Goal: Information Seeking & Learning: Learn about a topic

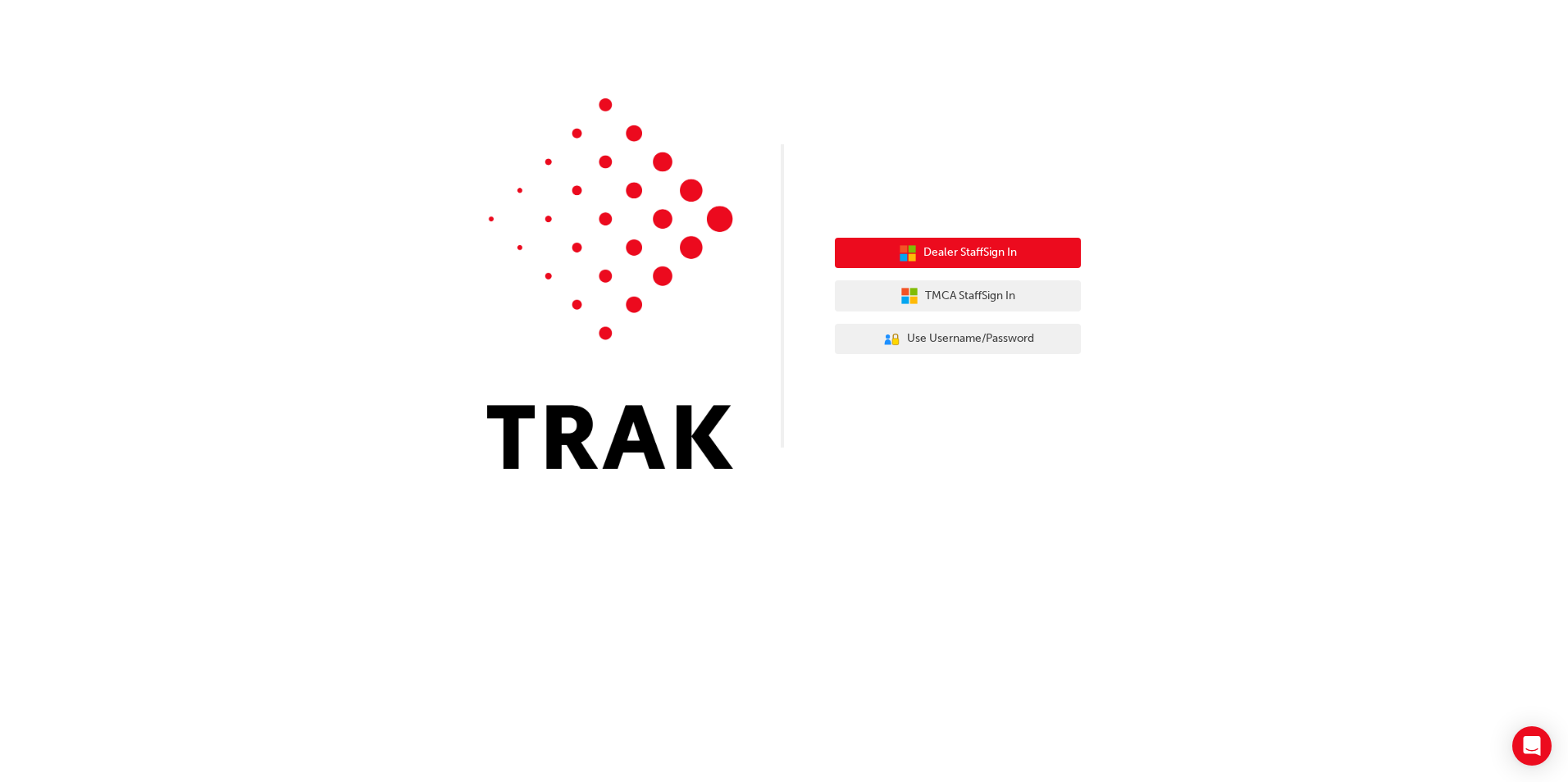
click at [952, 259] on span "Dealer Staff Sign In" at bounding box center [970, 253] width 94 height 19
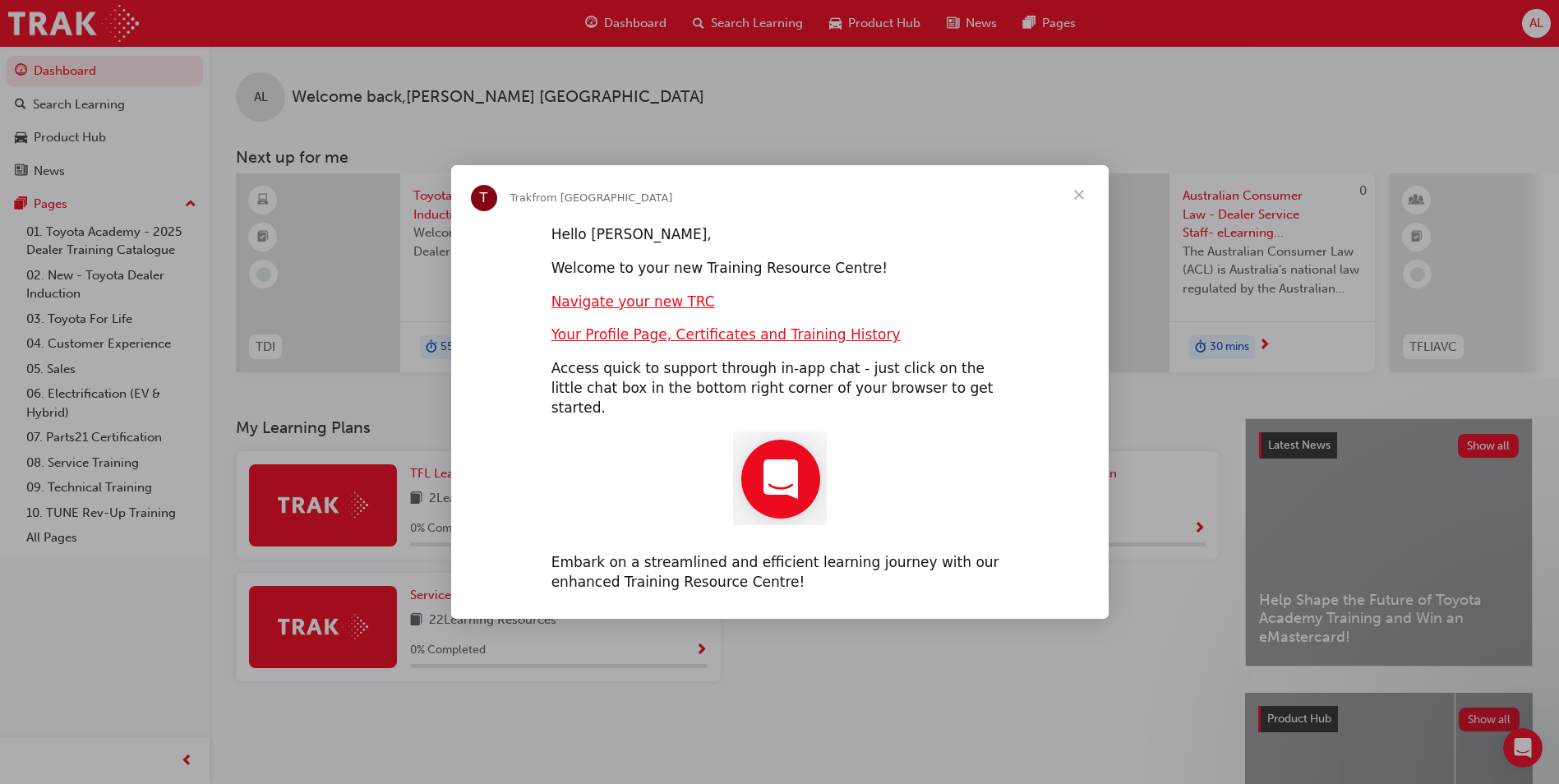
click at [930, 699] on div "Intercom messenger" at bounding box center [779, 392] width 1559 height 784
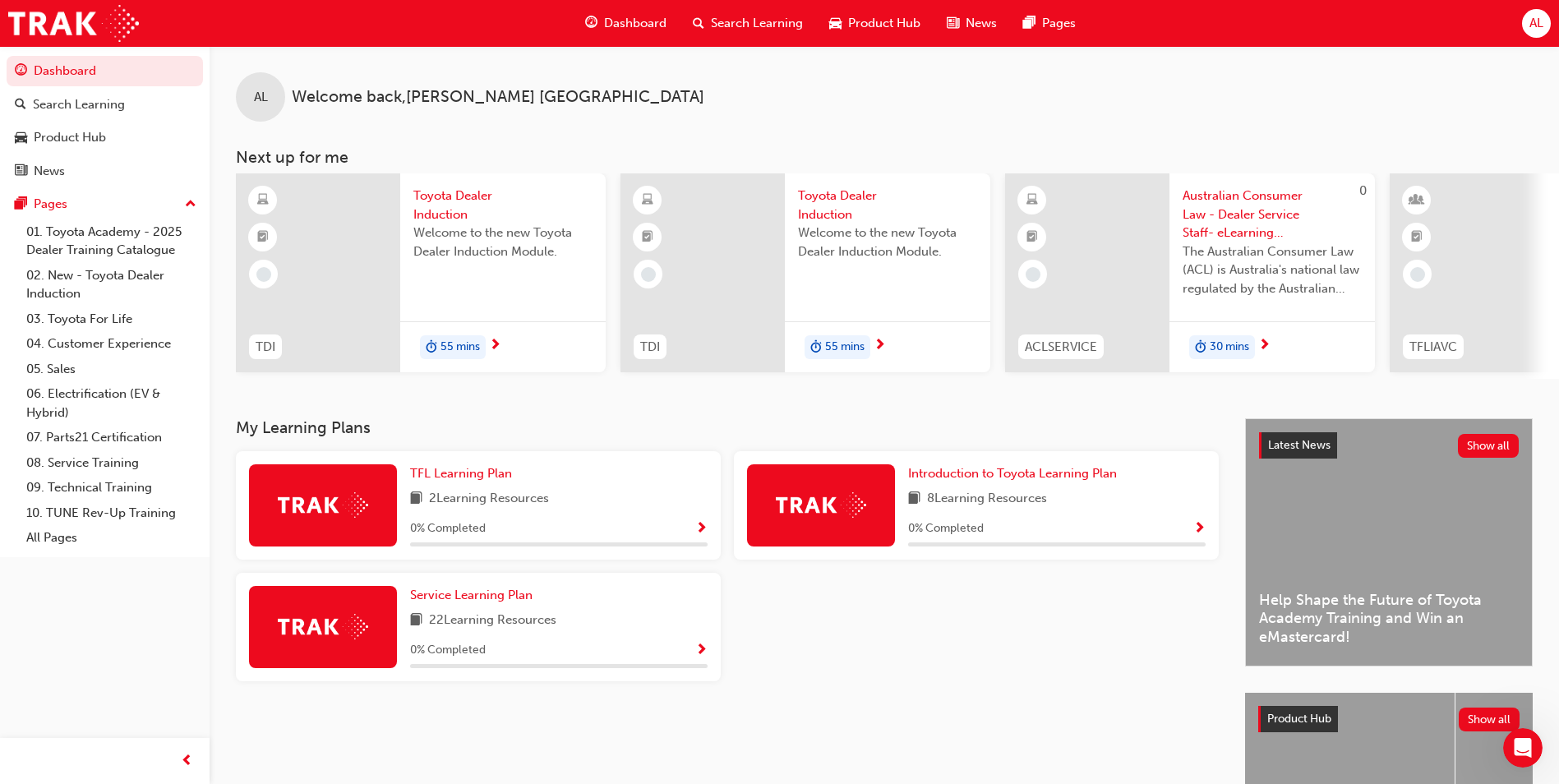
click at [486, 509] on span "2 Learning Resources" at bounding box center [489, 499] width 120 height 20
click at [700, 533] on span "Show Progress" at bounding box center [701, 529] width 13 height 14
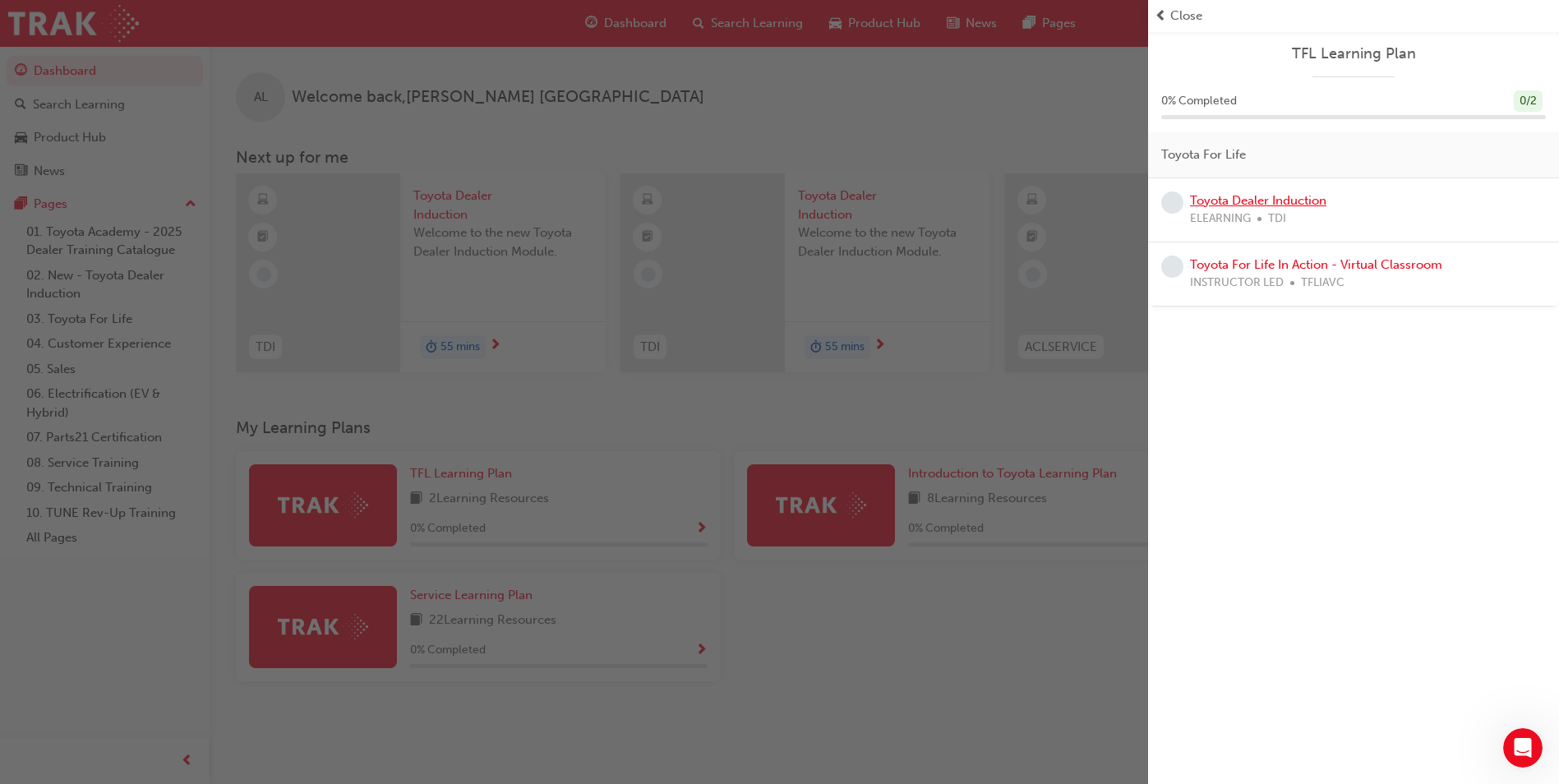
click at [1286, 196] on link "Toyota Dealer Induction" at bounding box center [1258, 200] width 136 height 14
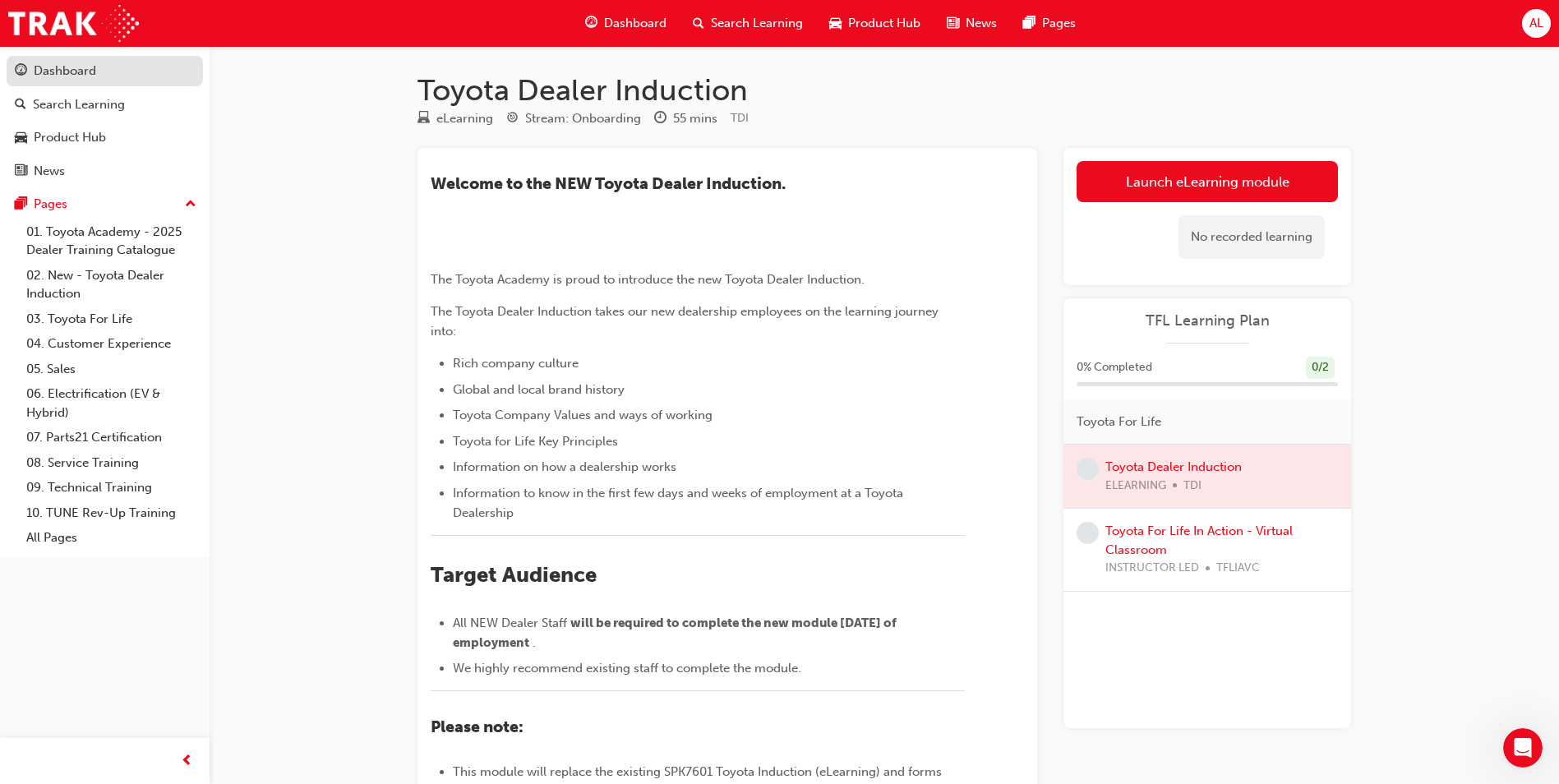
click at [65, 78] on div "Dashboard" at bounding box center [65, 71] width 63 height 19
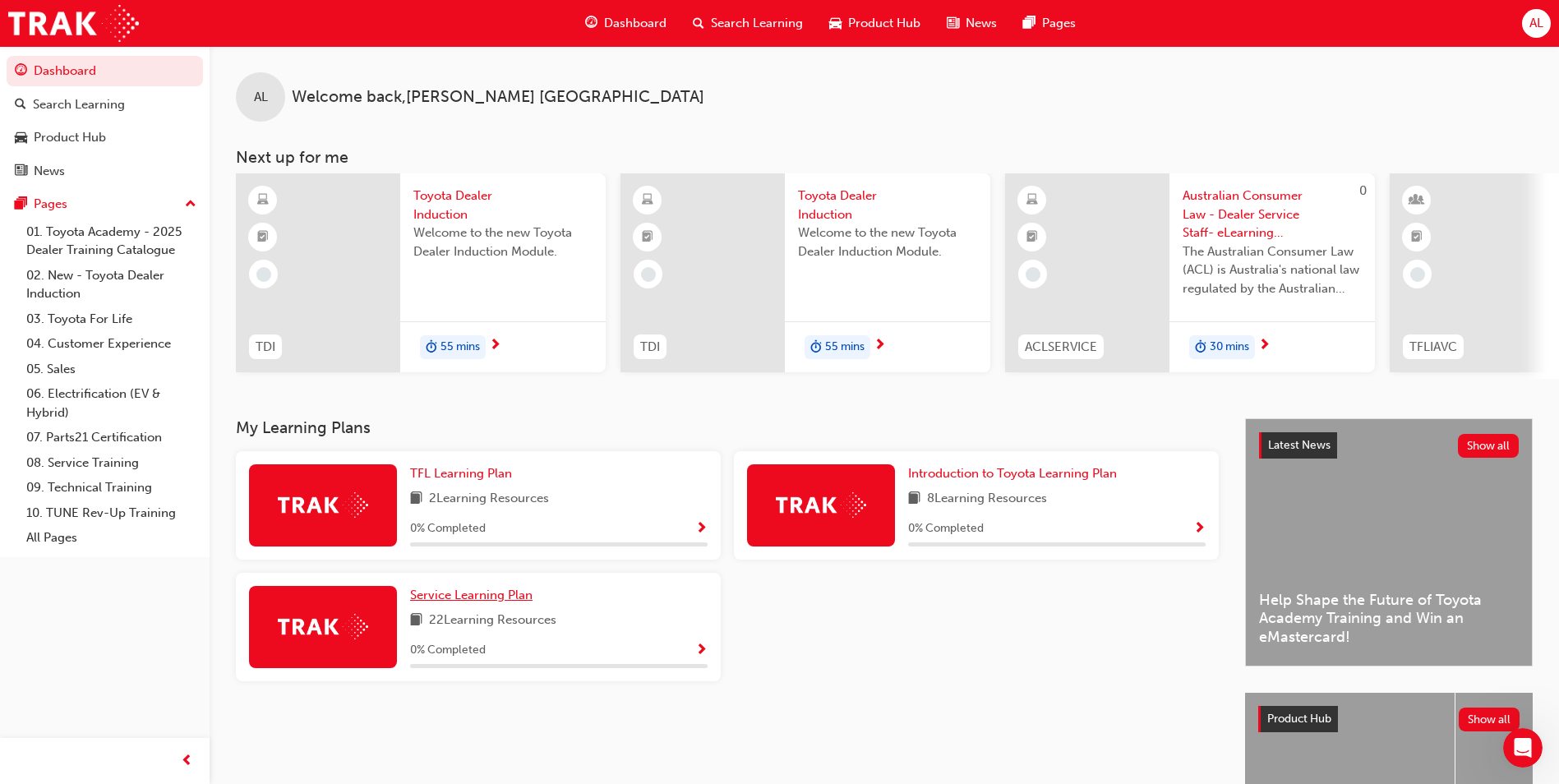
click at [508, 605] on link "Service Learning Plan" at bounding box center [475, 595] width 129 height 19
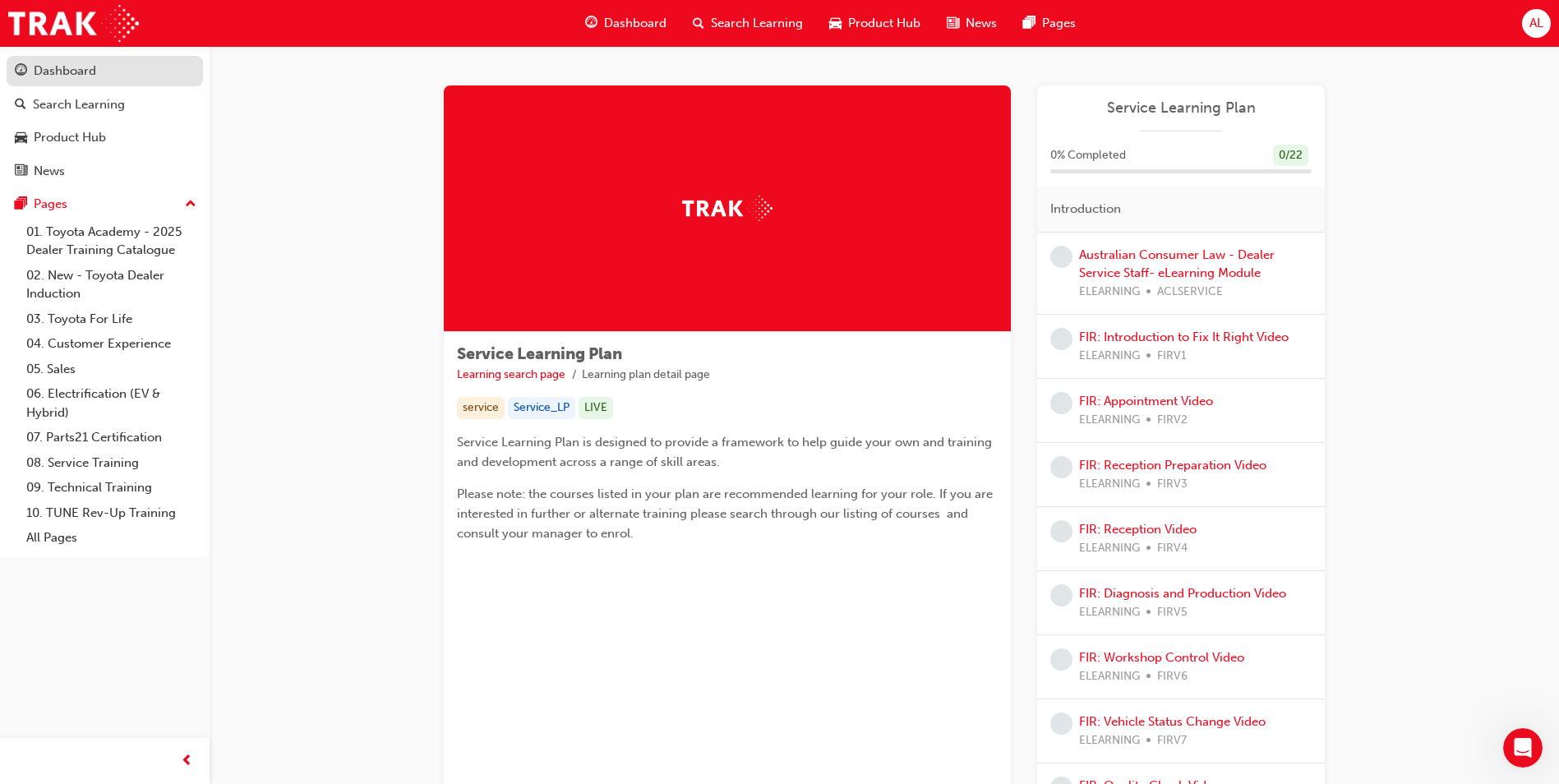
click at [102, 81] on link "Dashboard" at bounding box center [105, 71] width 196 height 30
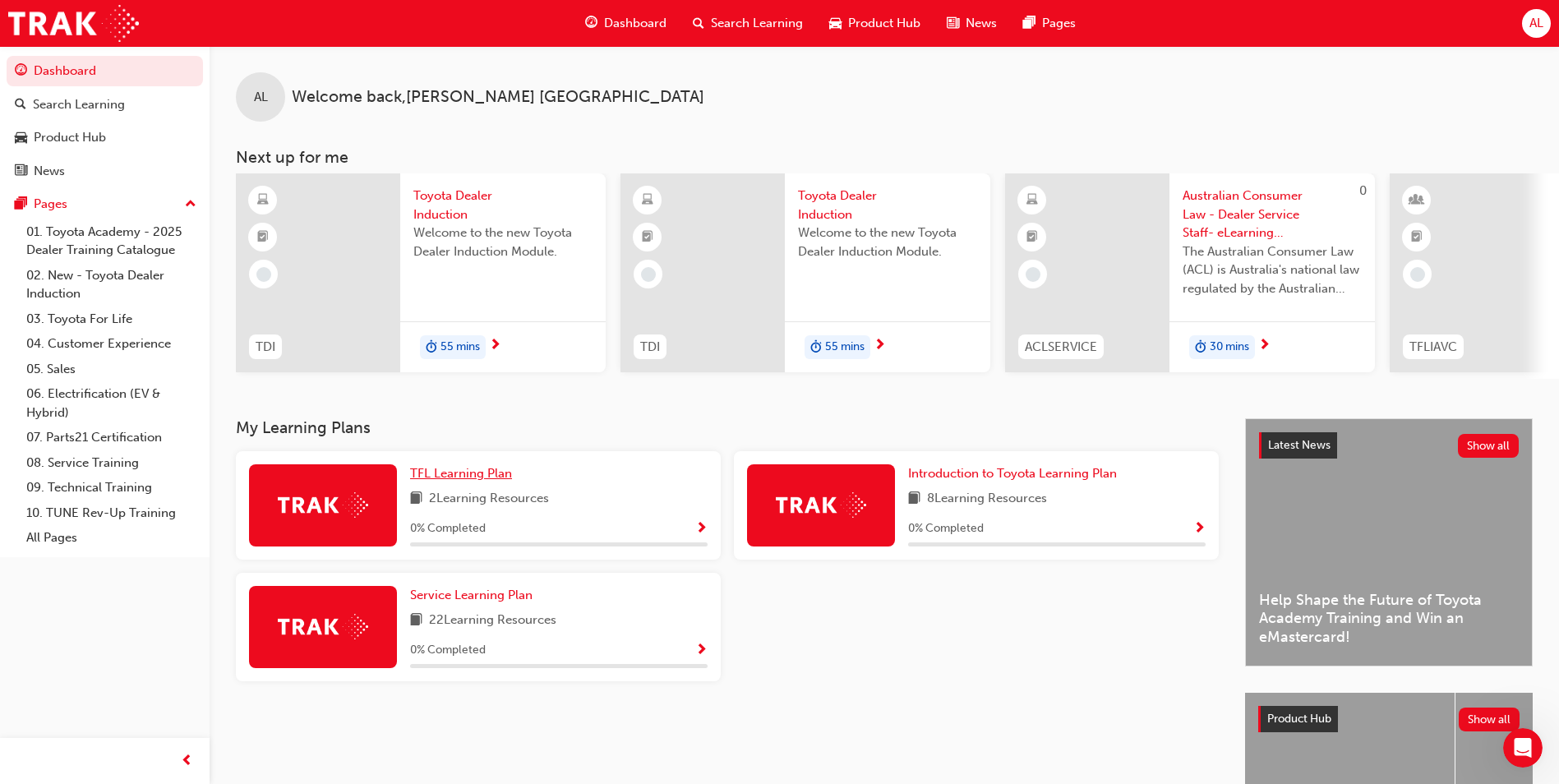
click at [464, 480] on span "TFL Learning Plan" at bounding box center [461, 473] width 102 height 14
